Goal: Task Accomplishment & Management: Use online tool/utility

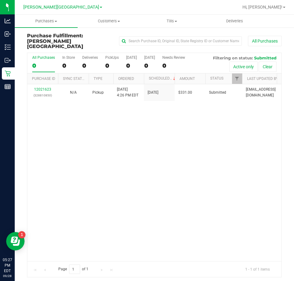
click at [105, 122] on div "12021623 (328810850) N/A Pickup [DATE] 4:26 PM EDT 9/28/2025 $331.00 Submitted …" at bounding box center [154, 172] width 254 height 177
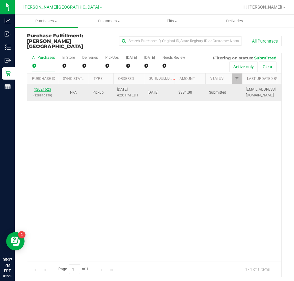
click at [46, 87] on link "12021623" at bounding box center [42, 89] width 17 height 4
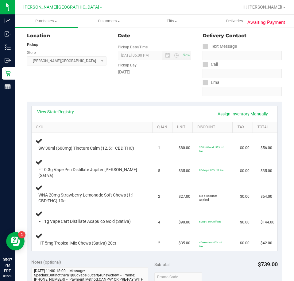
scroll to position [31, 0]
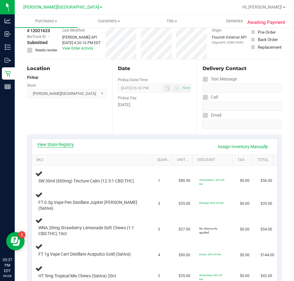
click at [59, 143] on link "View State Registry" at bounding box center [55, 145] width 37 height 6
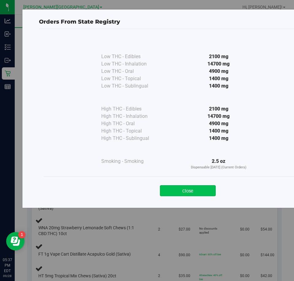
click at [187, 188] on button "Close" at bounding box center [188, 190] width 56 height 11
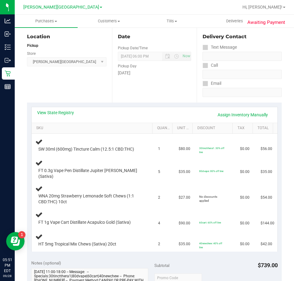
scroll to position [73, 0]
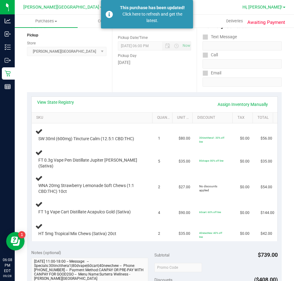
click at [269, 7] on span "Hi, [PERSON_NAME]!" at bounding box center [262, 7] width 40 height 5
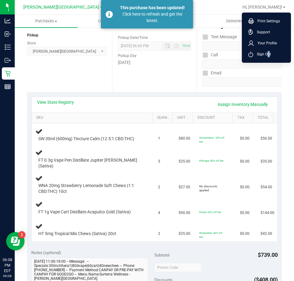
click at [266, 53] on span "Sign Out" at bounding box center [262, 54] width 18 height 6
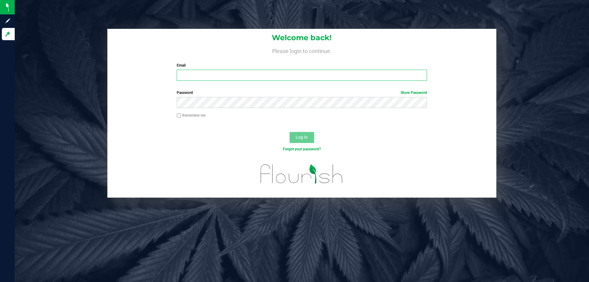
click at [244, 71] on input "Email" at bounding box center [302, 75] width 250 height 11
click at [242, 74] on input "Email" at bounding box center [302, 75] width 250 height 11
type input "scriner@liveparallel.com"
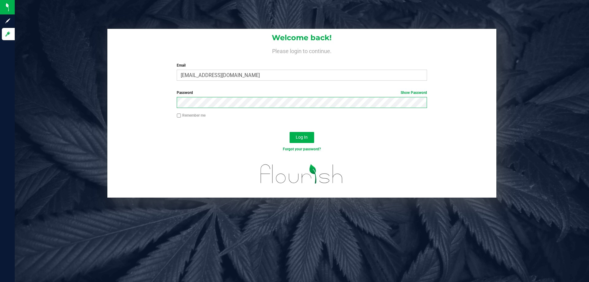
click at [289, 132] on button "Log In" at bounding box center [301, 137] width 25 height 11
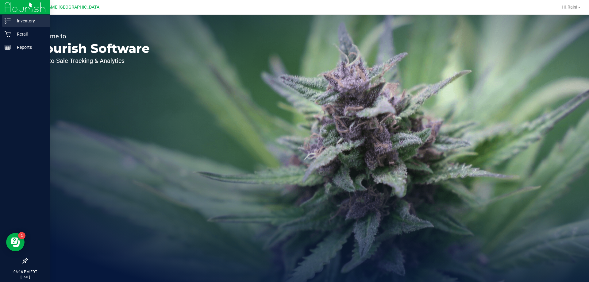
click at [23, 20] on p "Inventory" at bounding box center [29, 20] width 37 height 7
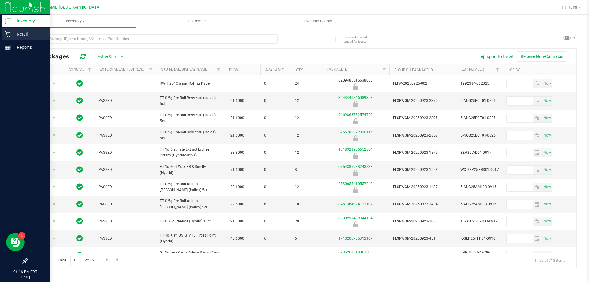
click at [20, 36] on p "Retail" at bounding box center [29, 33] width 37 height 7
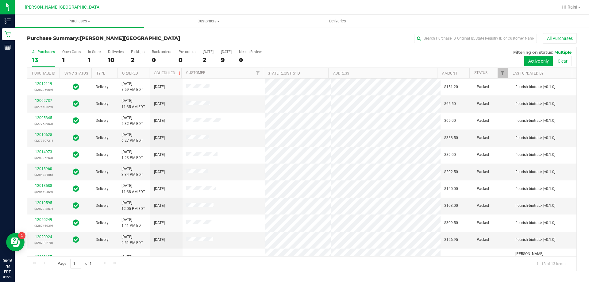
click at [110, 59] on div "10" at bounding box center [116, 59] width 16 height 7
click at [0, 0] on input "Deliveries 10" at bounding box center [0, 0] width 0 height 0
click at [465, 40] on input "text" at bounding box center [475, 38] width 123 height 9
type input "meaney"
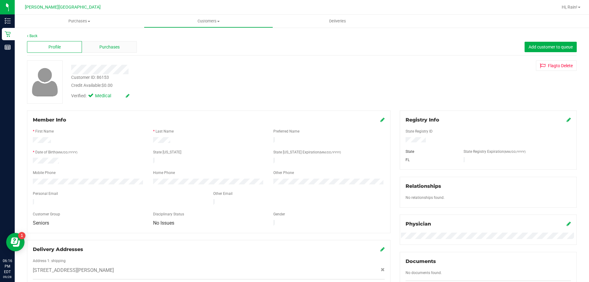
click at [96, 47] on div "Purchases" at bounding box center [109, 47] width 55 height 12
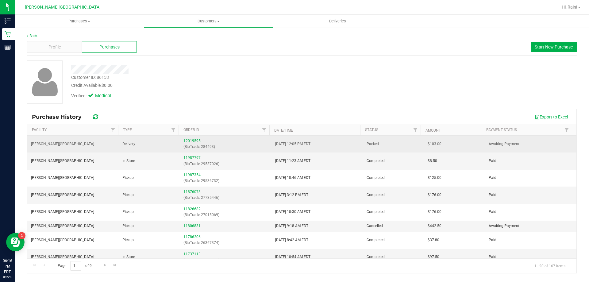
click at [191, 140] on link "12019595" at bounding box center [191, 141] width 17 height 4
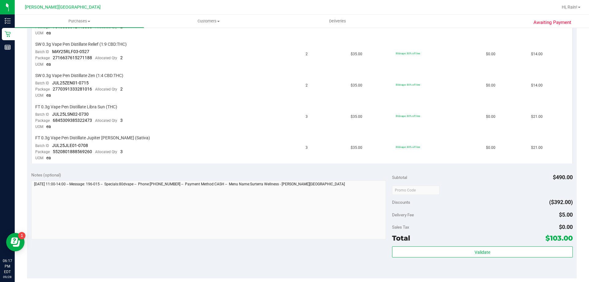
scroll to position [307, 0]
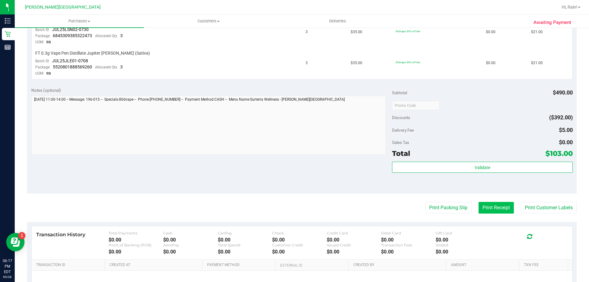
click at [501, 210] on button "Print Receipt" at bounding box center [495, 208] width 35 height 12
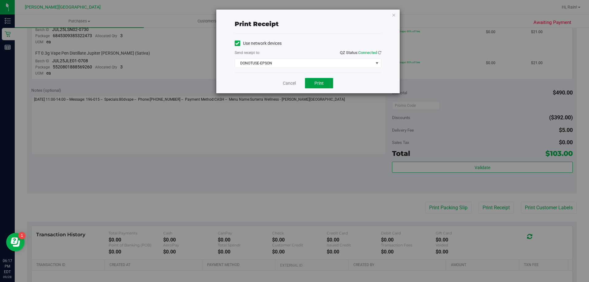
click at [323, 85] on span "Print" at bounding box center [318, 83] width 9 height 5
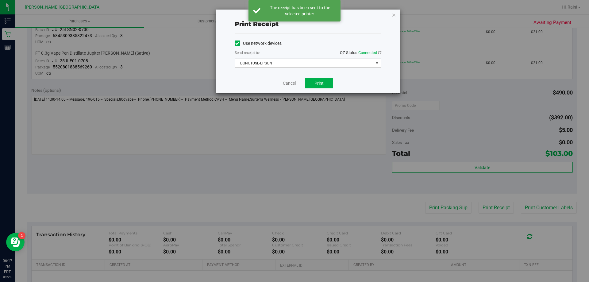
click at [317, 51] on div "Send receipt to: QZ Status: Connected" at bounding box center [307, 53] width 147 height 8
click at [312, 68] on div "Use network devices Send receipt to: QZ Status: Connected DONOTUSE-EPSON Choose…" at bounding box center [307, 53] width 147 height 39
drag, startPoint x: 311, startPoint y: 56, endPoint x: 311, endPoint y: 60, distance: 4.0
click at [311, 56] on div "Send receipt to: QZ Status: Connected" at bounding box center [307, 53] width 147 height 8
click at [311, 60] on span "DONOTUSE-EPSON" at bounding box center [304, 63] width 138 height 9
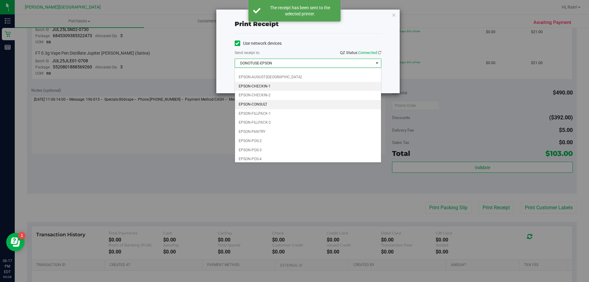
scroll to position [17, 0]
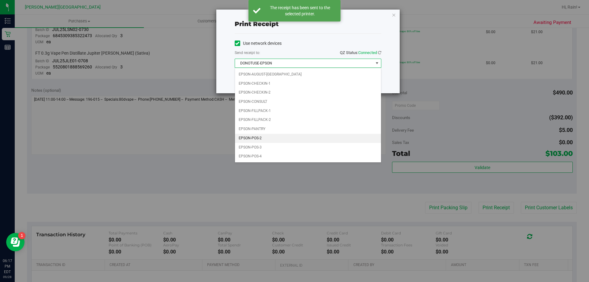
click at [267, 136] on li "EPSON-POS-2" at bounding box center [308, 138] width 146 height 9
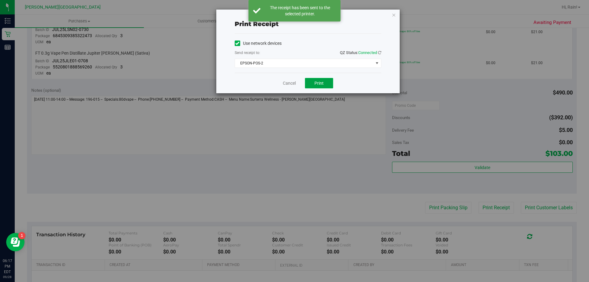
click at [315, 85] on span "Print" at bounding box center [318, 83] width 9 height 5
click at [324, 86] on button "Print" at bounding box center [319, 83] width 28 height 10
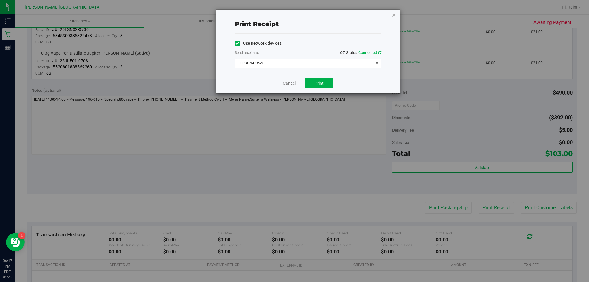
click at [378, 51] on icon at bounding box center [379, 53] width 3 height 4
click at [280, 78] on div "Cancel Print" at bounding box center [307, 83] width 147 height 21
click at [284, 87] on div "Cancel Print" at bounding box center [307, 83] width 147 height 21
click at [284, 86] on link "Cancel" at bounding box center [289, 83] width 13 height 6
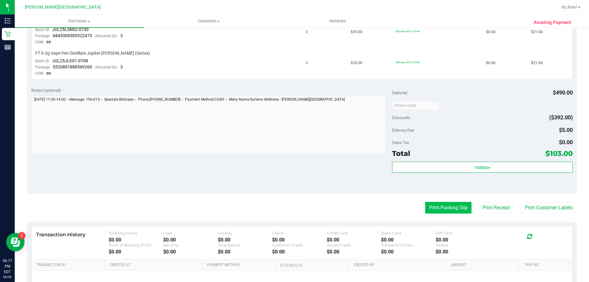
click at [441, 202] on button "Print Packing Slip" at bounding box center [448, 208] width 46 height 12
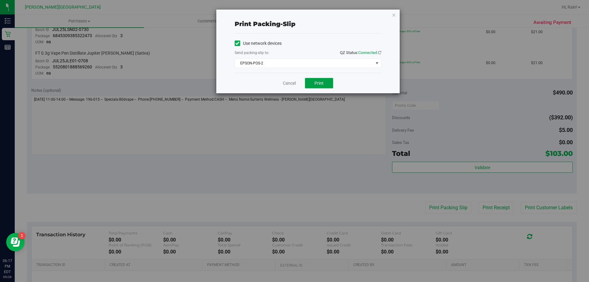
click at [314, 83] on span "Print" at bounding box center [318, 83] width 9 height 5
